Goal: Task Accomplishment & Management: Use online tool/utility

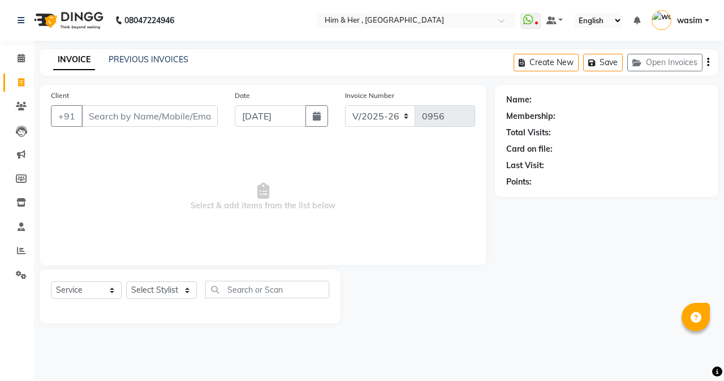
select select "5934"
select select "service"
click at [162, 109] on input "Client" at bounding box center [149, 116] width 136 height 22
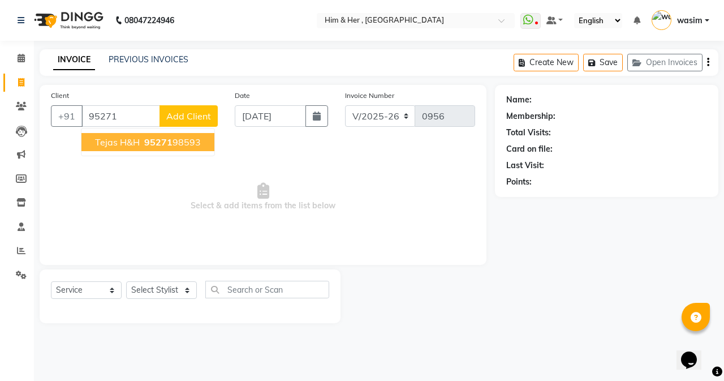
click at [160, 140] on span "95271" at bounding box center [158, 141] width 28 height 11
type input "9527198593"
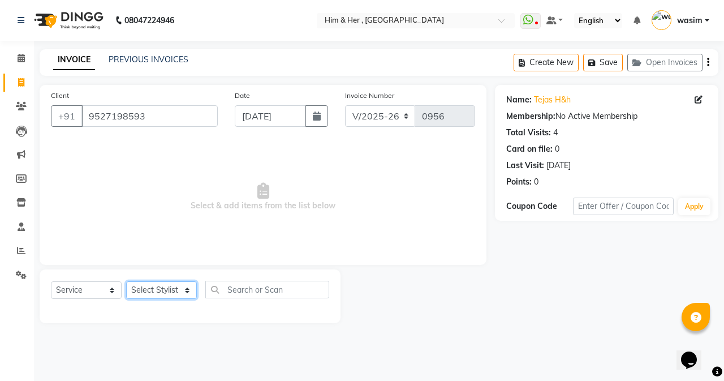
click at [175, 285] on select "Select Stylist [PERSON_NAME] Anam [PERSON_NAME] [PERSON_NAME]" at bounding box center [161, 290] width 71 height 18
select select "41926"
click at [126, 281] on select "Select Stylist [PERSON_NAME] Anam [PERSON_NAME] [PERSON_NAME]" at bounding box center [161, 290] width 71 height 18
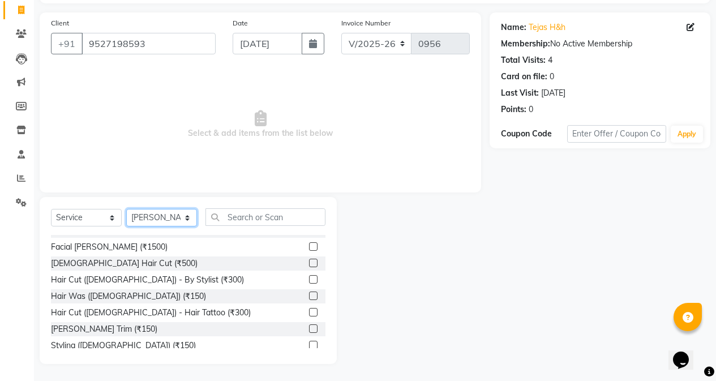
scroll to position [170, 0]
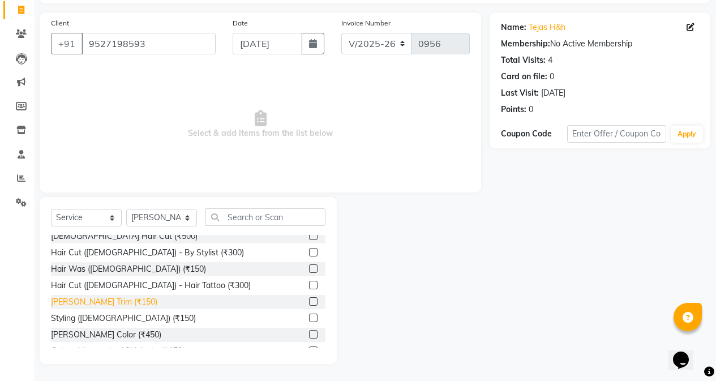
click at [88, 302] on div "[PERSON_NAME] Trim (₹150)" at bounding box center [104, 302] width 106 height 12
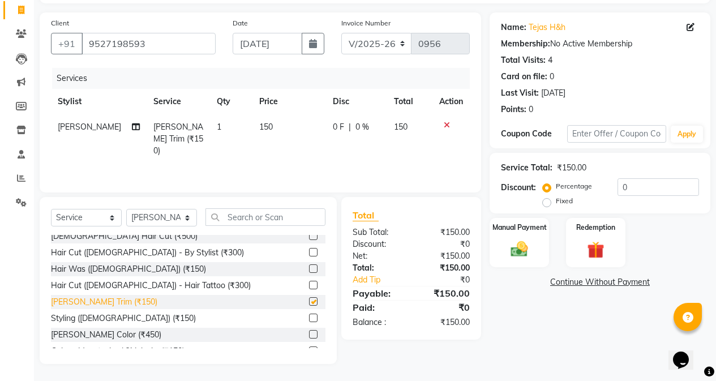
checkbox input "false"
click at [266, 128] on td "150" at bounding box center [289, 138] width 74 height 49
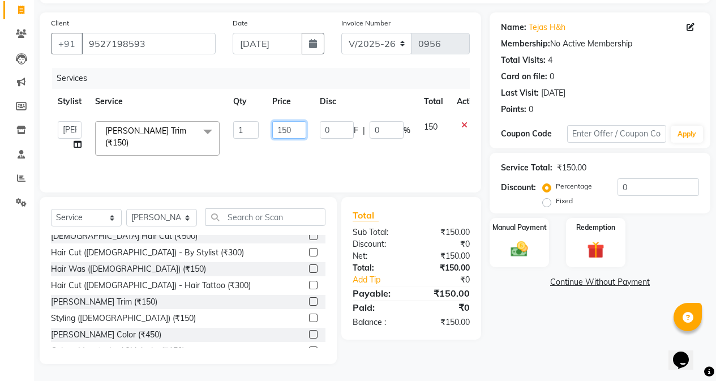
click at [282, 128] on input "150" at bounding box center [289, 130] width 34 height 18
type input "100"
click at [531, 251] on img at bounding box center [519, 249] width 29 height 20
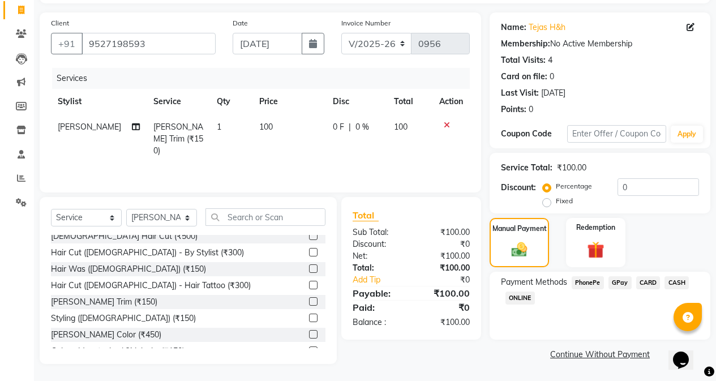
click at [620, 278] on span "GPay" at bounding box center [619, 282] width 23 height 13
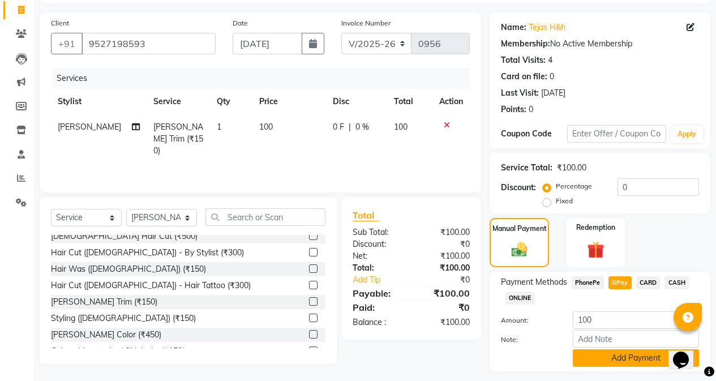
click at [627, 359] on button "Add Payment" at bounding box center [636, 358] width 126 height 18
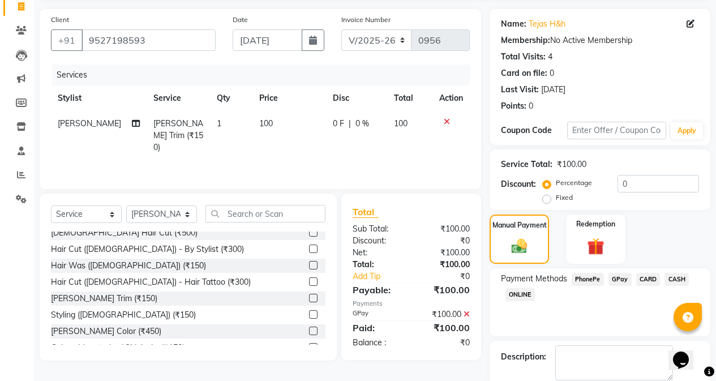
scroll to position [135, 0]
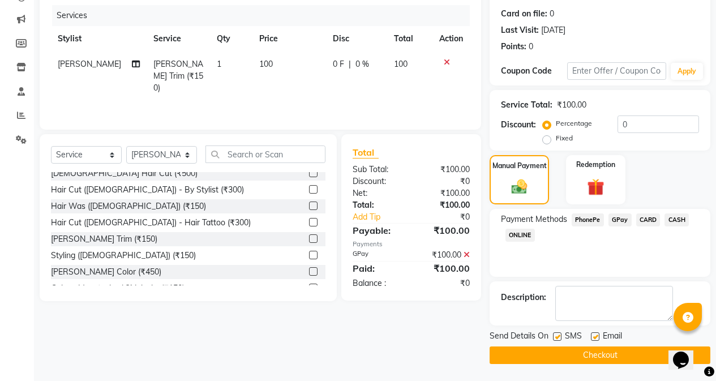
click at [557, 338] on label at bounding box center [557, 336] width 8 height 8
click at [557, 338] on input "checkbox" at bounding box center [556, 336] width 7 height 7
checkbox input "false"
click at [568, 354] on button "Checkout" at bounding box center [599, 355] width 221 height 18
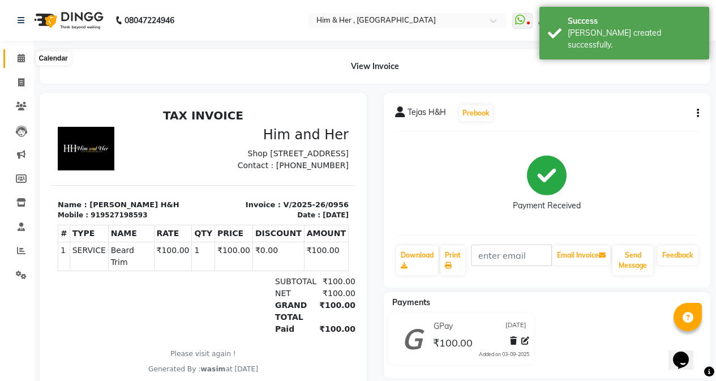
click at [23, 63] on span at bounding box center [21, 58] width 20 height 13
